Goal: Task Accomplishment & Management: Manage account settings

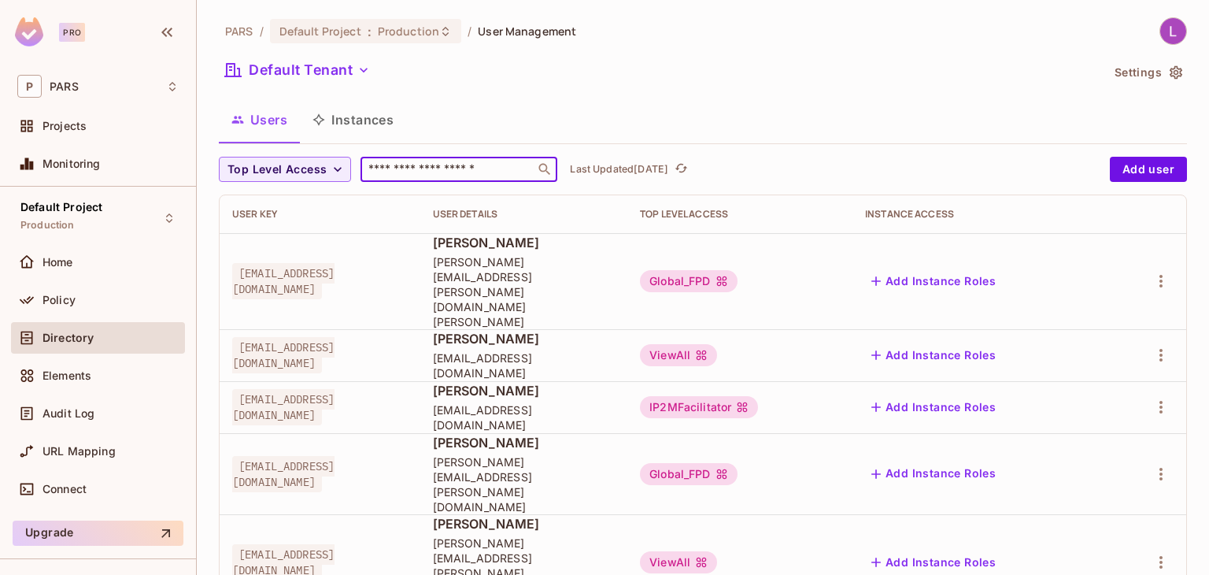
click at [426, 161] on input "text" at bounding box center [447, 169] width 165 height 16
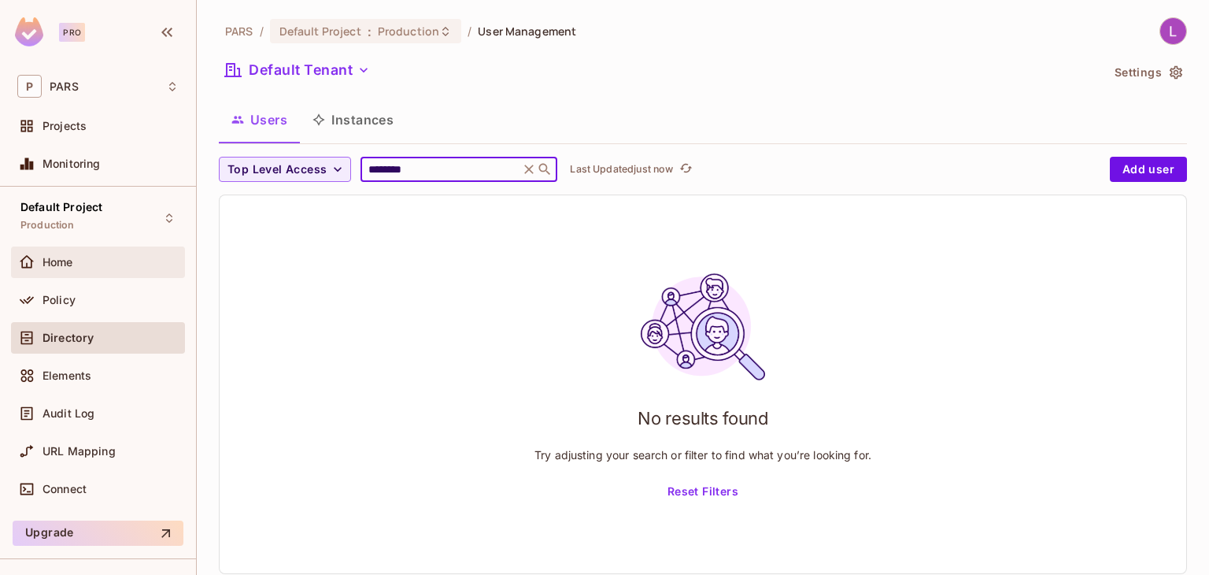
type input "********"
click at [79, 260] on div "Home" at bounding box center [111, 262] width 136 height 13
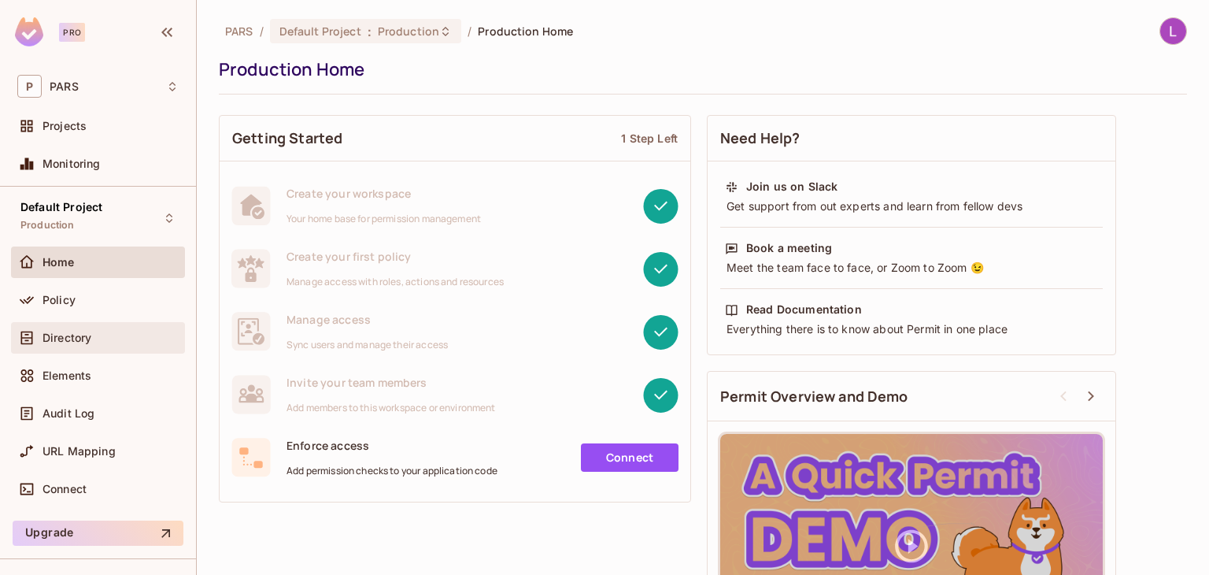
click at [89, 334] on span "Directory" at bounding box center [67, 337] width 49 height 13
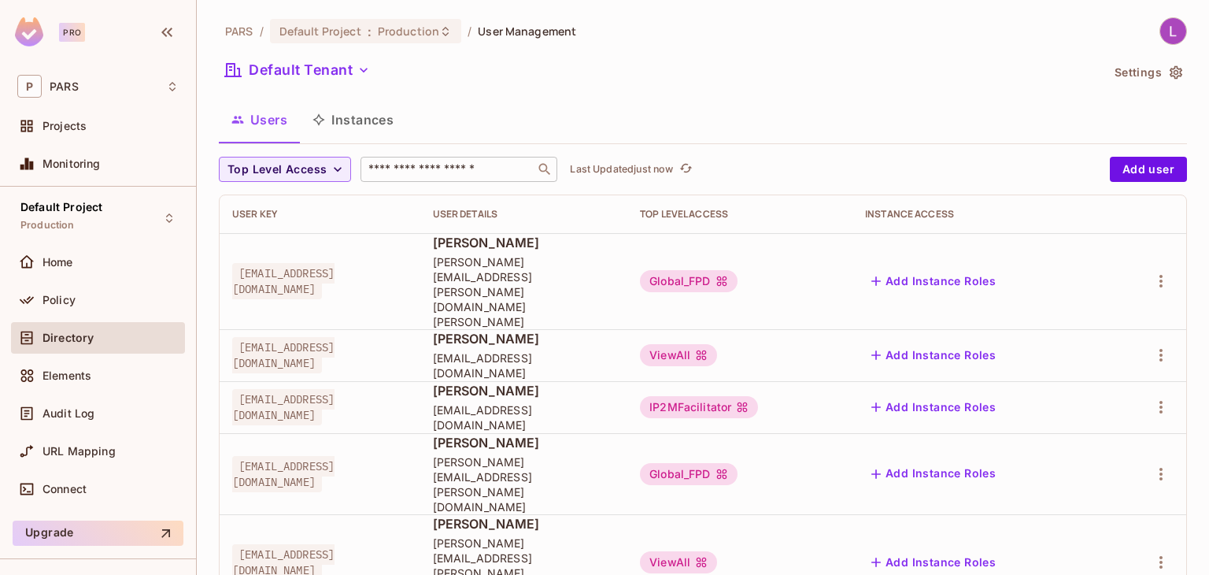
click at [403, 166] on input "text" at bounding box center [447, 169] width 165 height 16
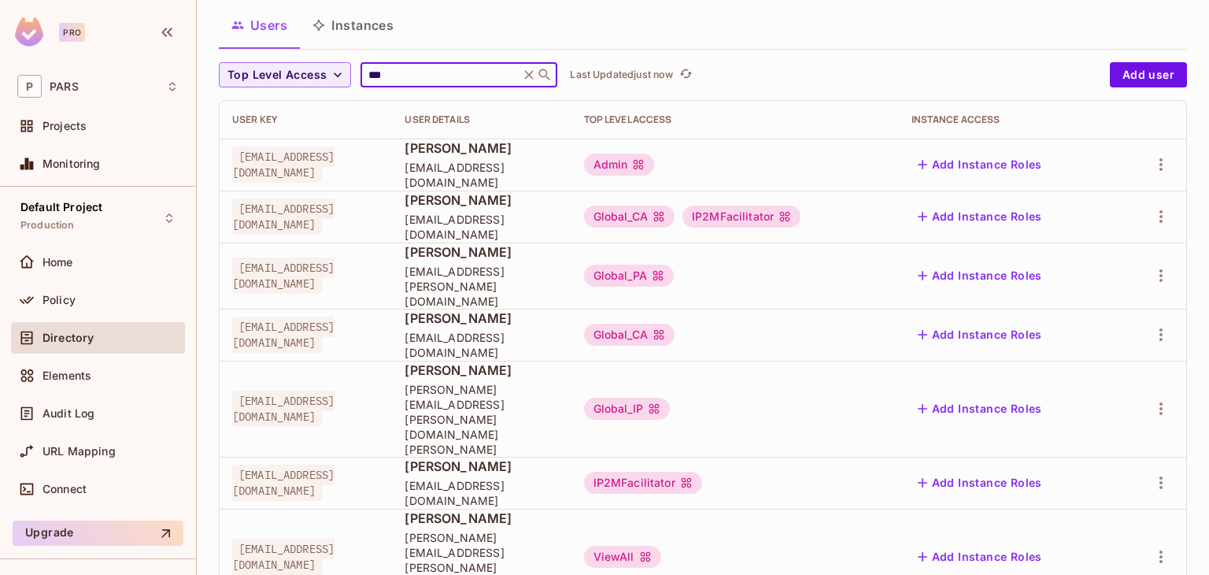
scroll to position [109, 0]
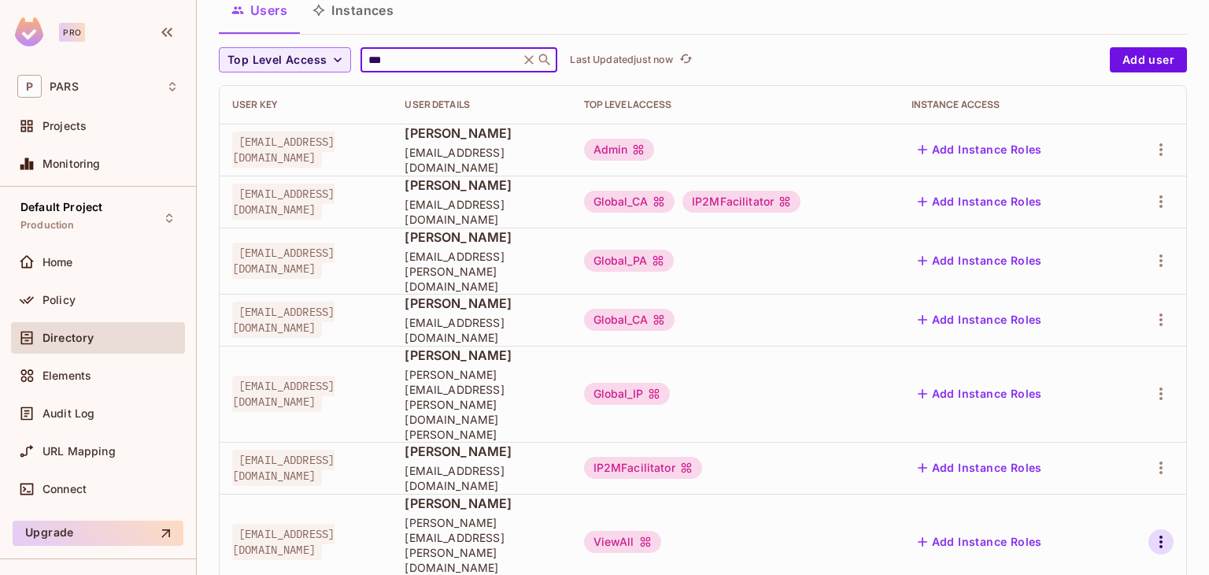
type input "***"
click at [1160, 535] on icon "button" at bounding box center [1161, 541] width 3 height 13
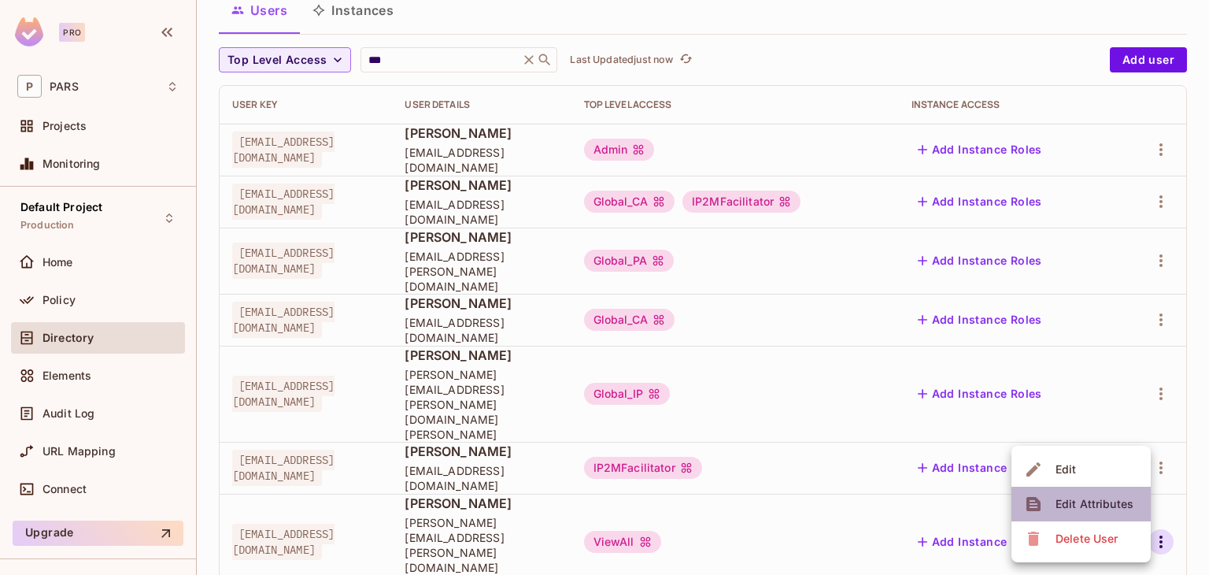
click at [1097, 500] on div "Edit Attributes" at bounding box center [1095, 504] width 78 height 16
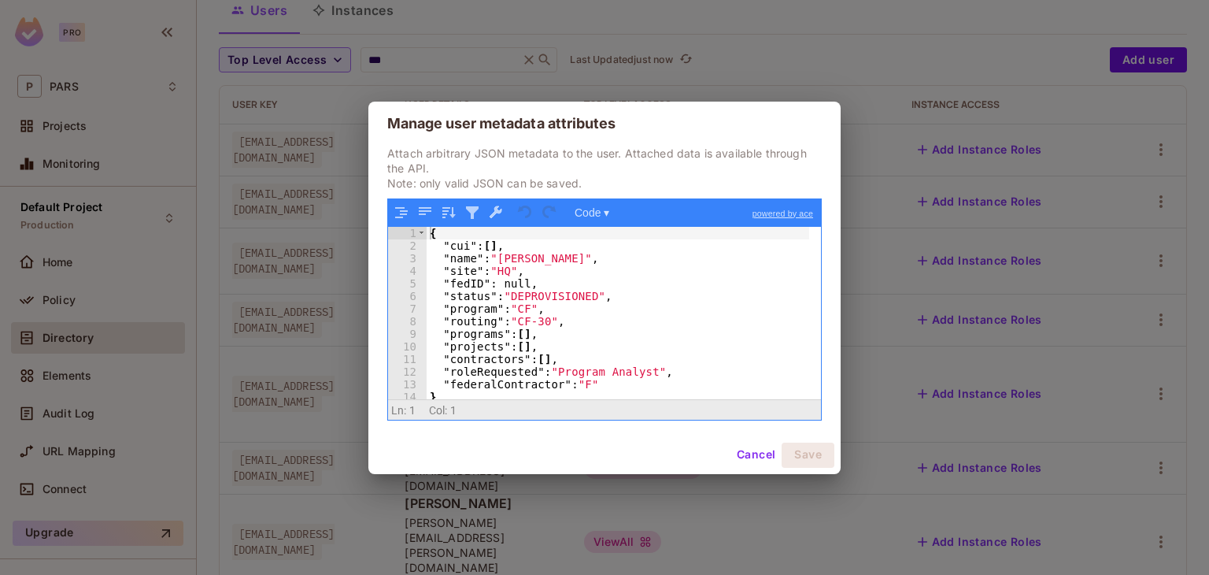
click at [756, 450] on button "Cancel" at bounding box center [756, 454] width 51 height 25
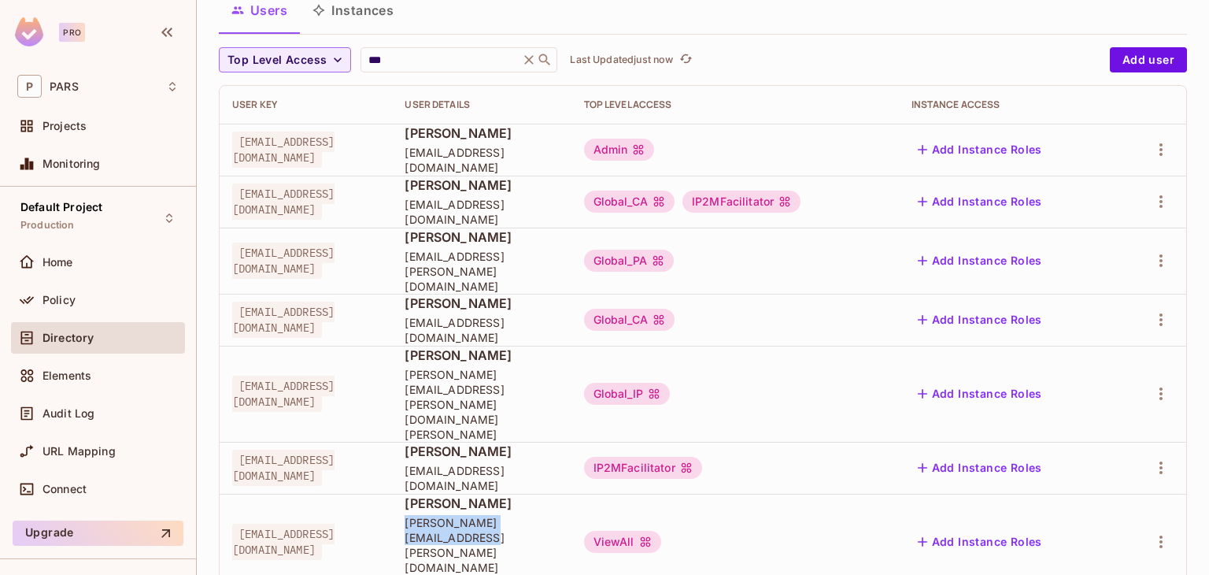
drag, startPoint x: 637, startPoint y: 472, endPoint x: 482, endPoint y: 468, distance: 155.1
click at [482, 515] on span "[PERSON_NAME][EMAIL_ADDRESS][PERSON_NAME][DOMAIN_NAME][PERSON_NAME]" at bounding box center [481, 552] width 153 height 75
copy span "[PERSON_NAME][EMAIL_ADDRESS][PERSON_NAME][DOMAIN_NAME][PERSON_NAME]"
click at [1152, 532] on icon "button" at bounding box center [1161, 541] width 19 height 19
click at [1108, 505] on div "Edit Attributes" at bounding box center [1095, 504] width 78 height 16
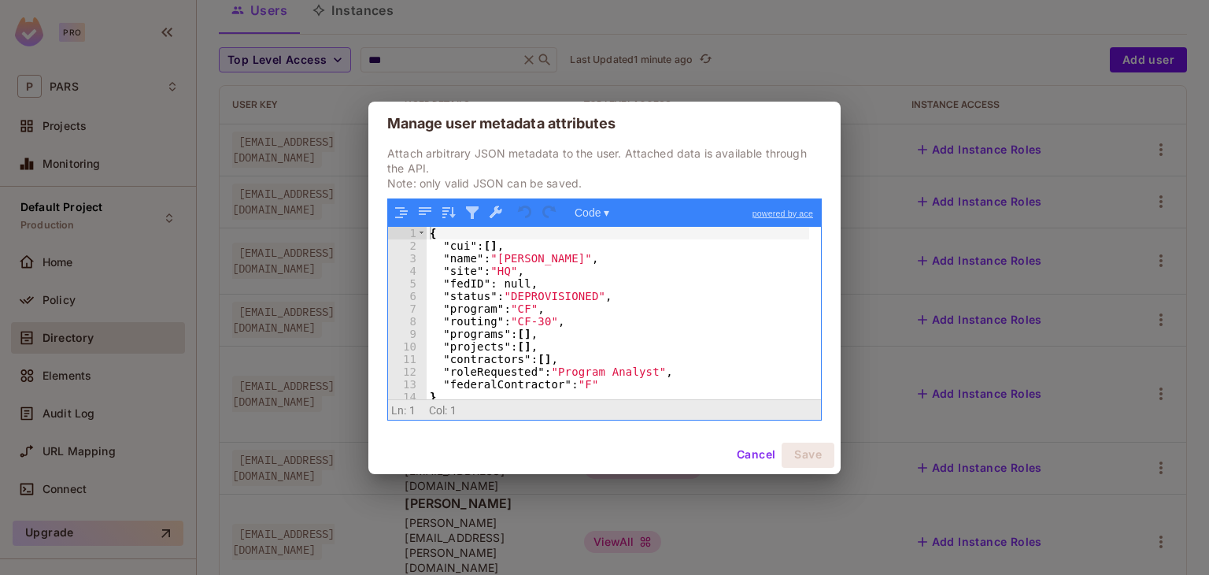
click at [591, 297] on div "{ "cui" : [ ] , "name" : "[PERSON_NAME]" , "site" : "HQ" , "fedID" : null, "sta…" at bounding box center [618, 326] width 383 height 198
click at [793, 454] on button "Save" at bounding box center [808, 454] width 53 height 25
